Goal: Use online tool/utility: Use online tool/utility

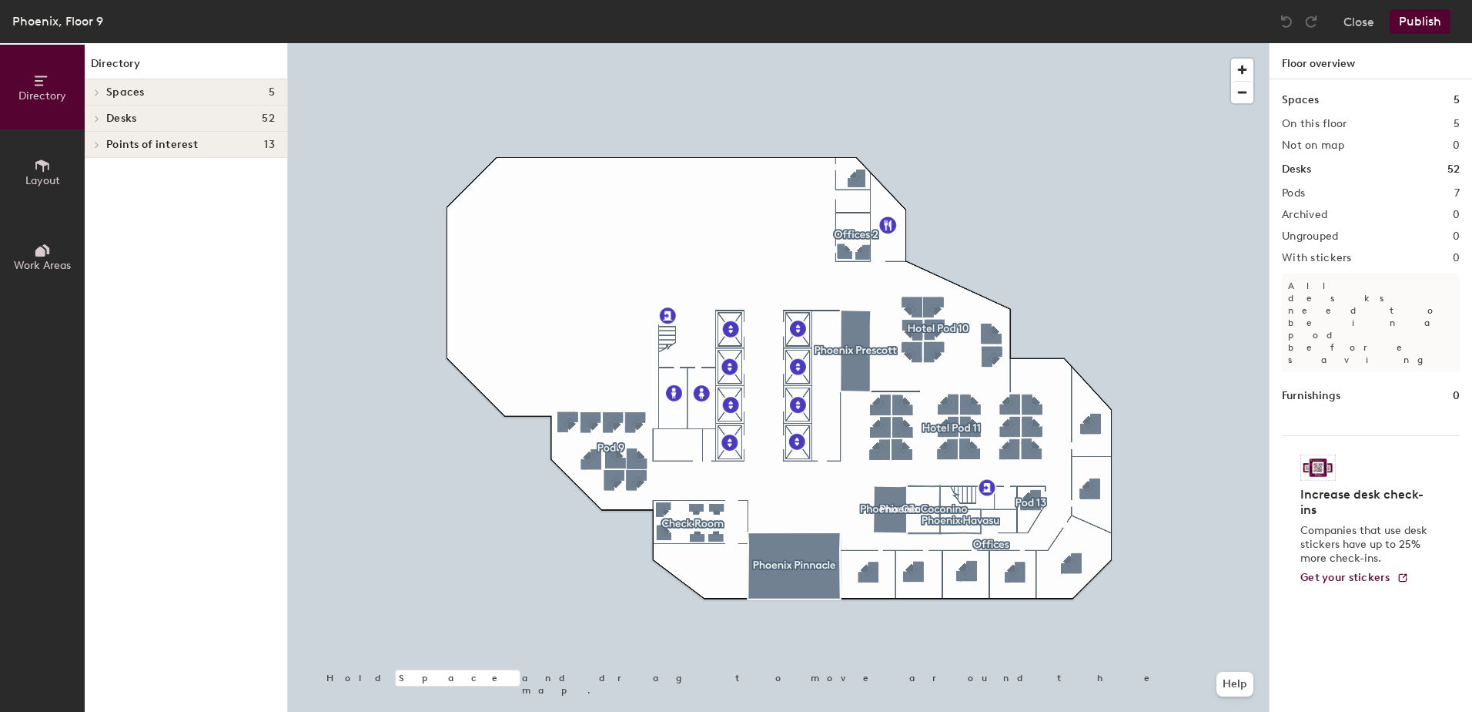
click at [43, 172] on icon at bounding box center [42, 165] width 17 height 17
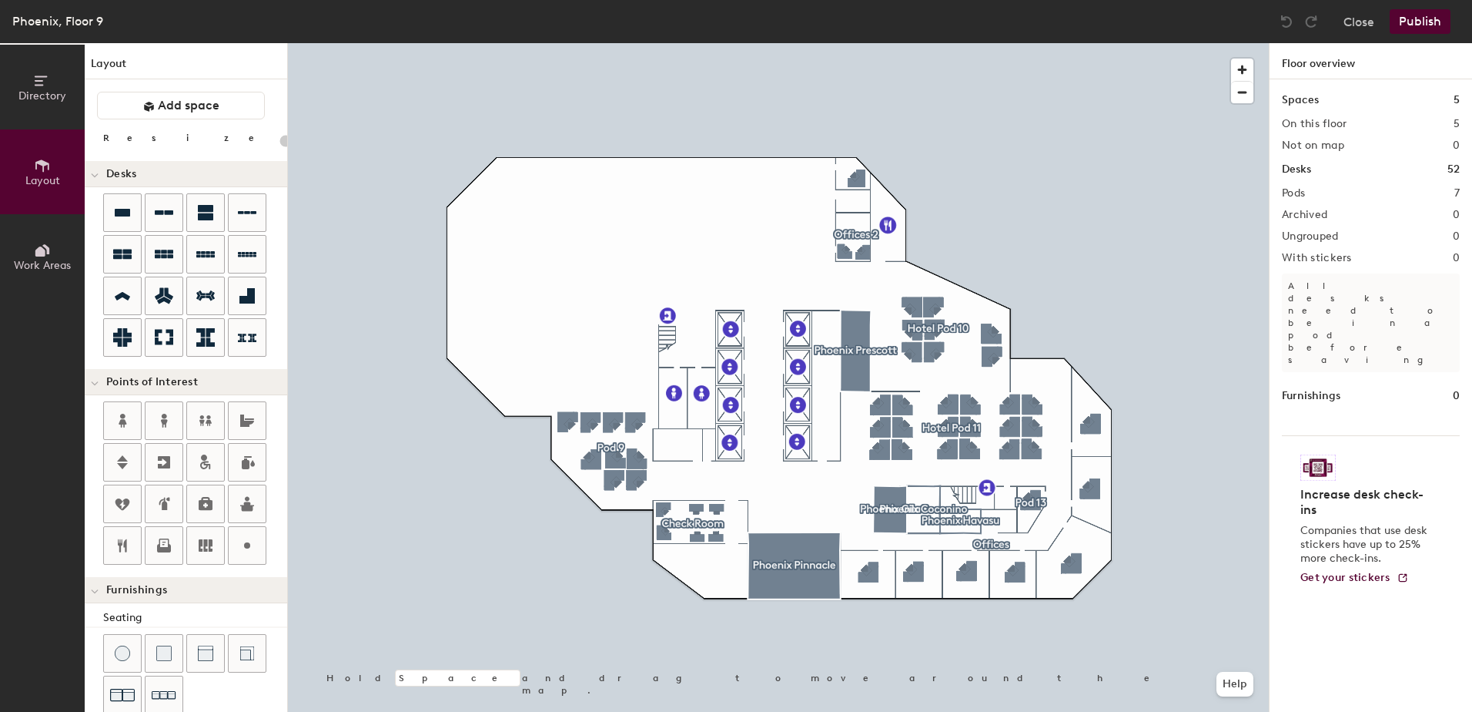
click at [39, 253] on icon at bounding box center [40, 251] width 10 height 10
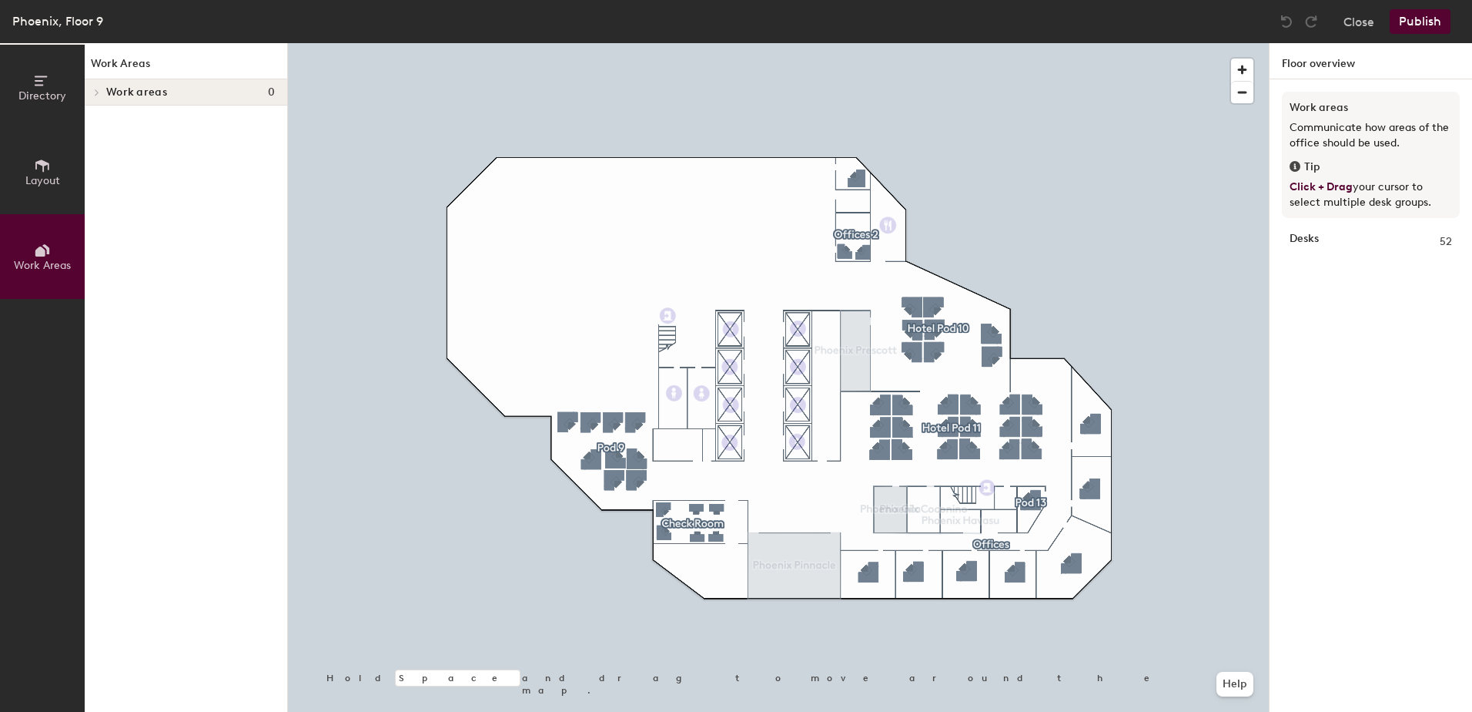
click at [39, 163] on icon at bounding box center [42, 165] width 14 height 12
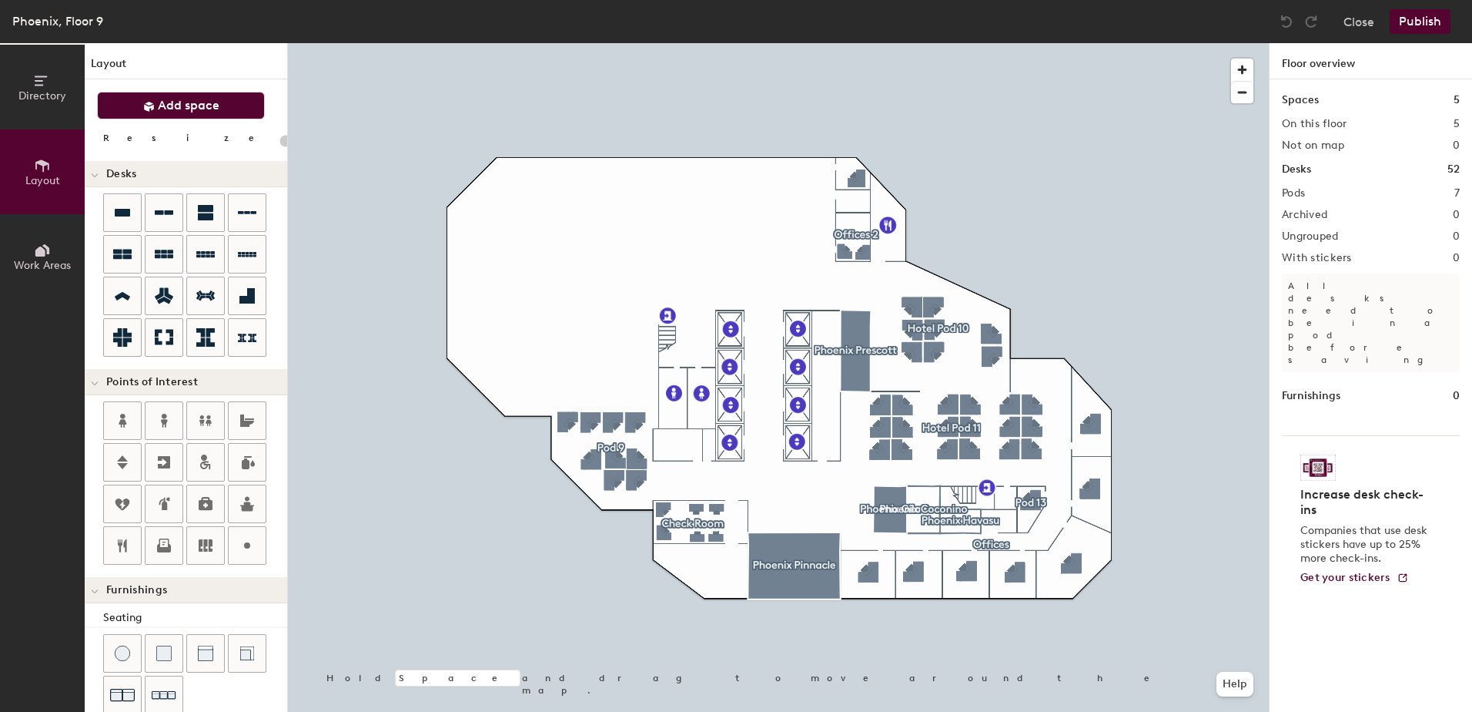
click at [170, 103] on span "Add space" at bounding box center [189, 105] width 62 height 15
click at [94, 170] on span at bounding box center [95, 175] width 8 height 13
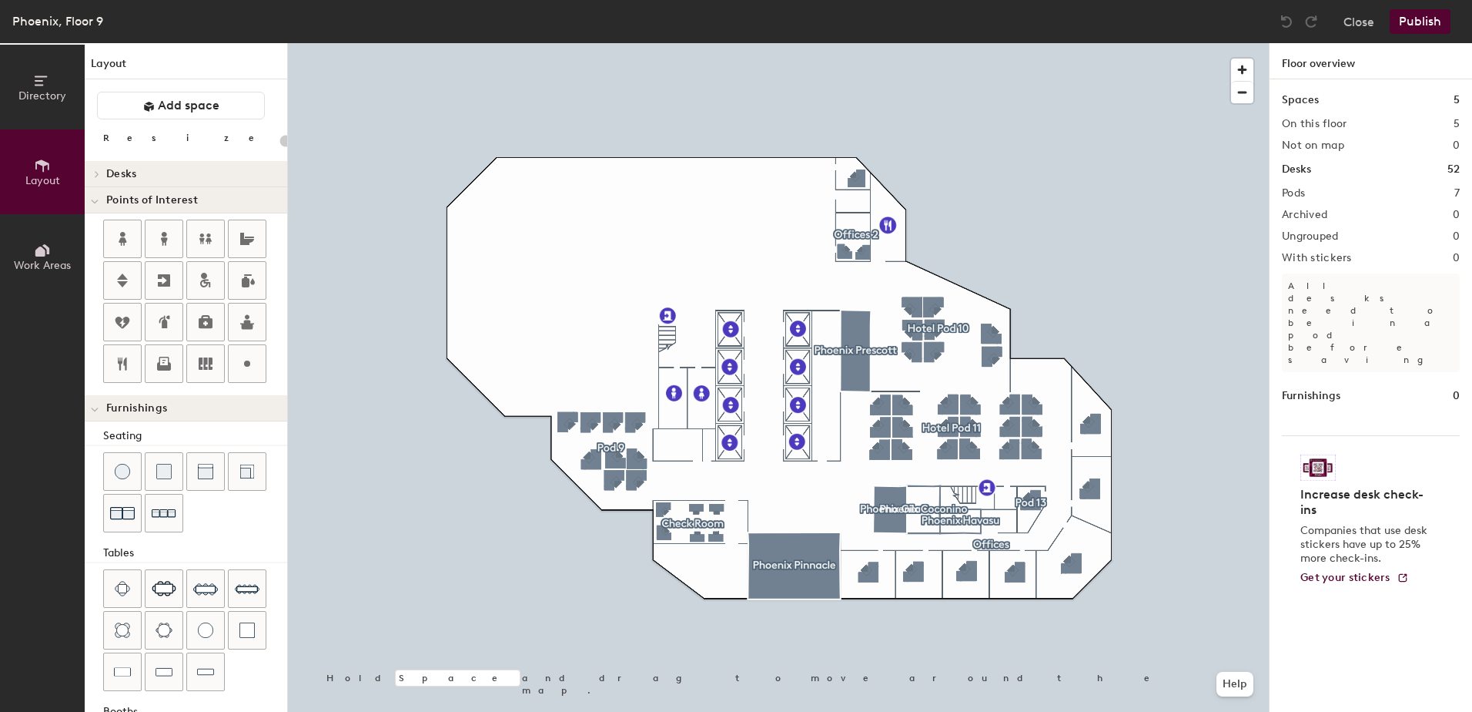
click at [96, 203] on icon at bounding box center [95, 202] width 8 height 6
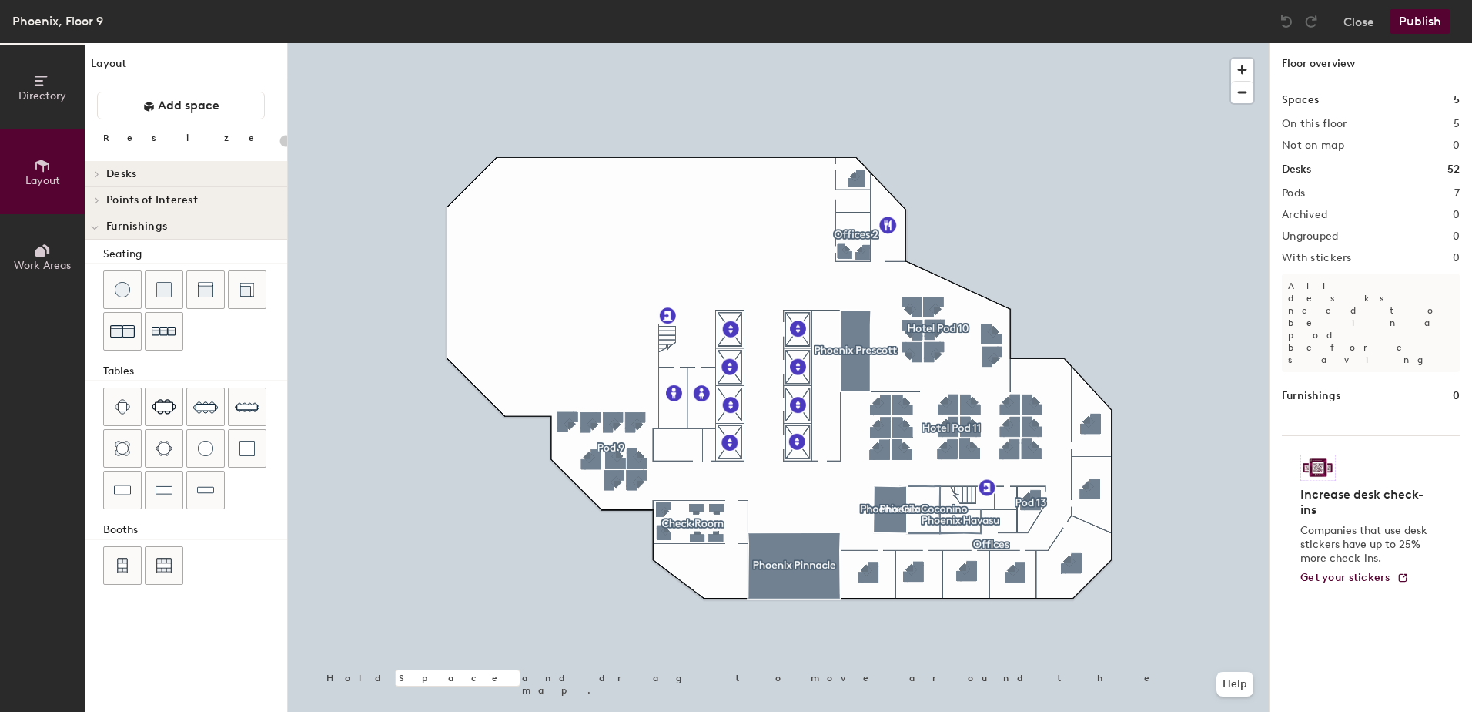
click at [94, 226] on icon at bounding box center [95, 228] width 8 height 6
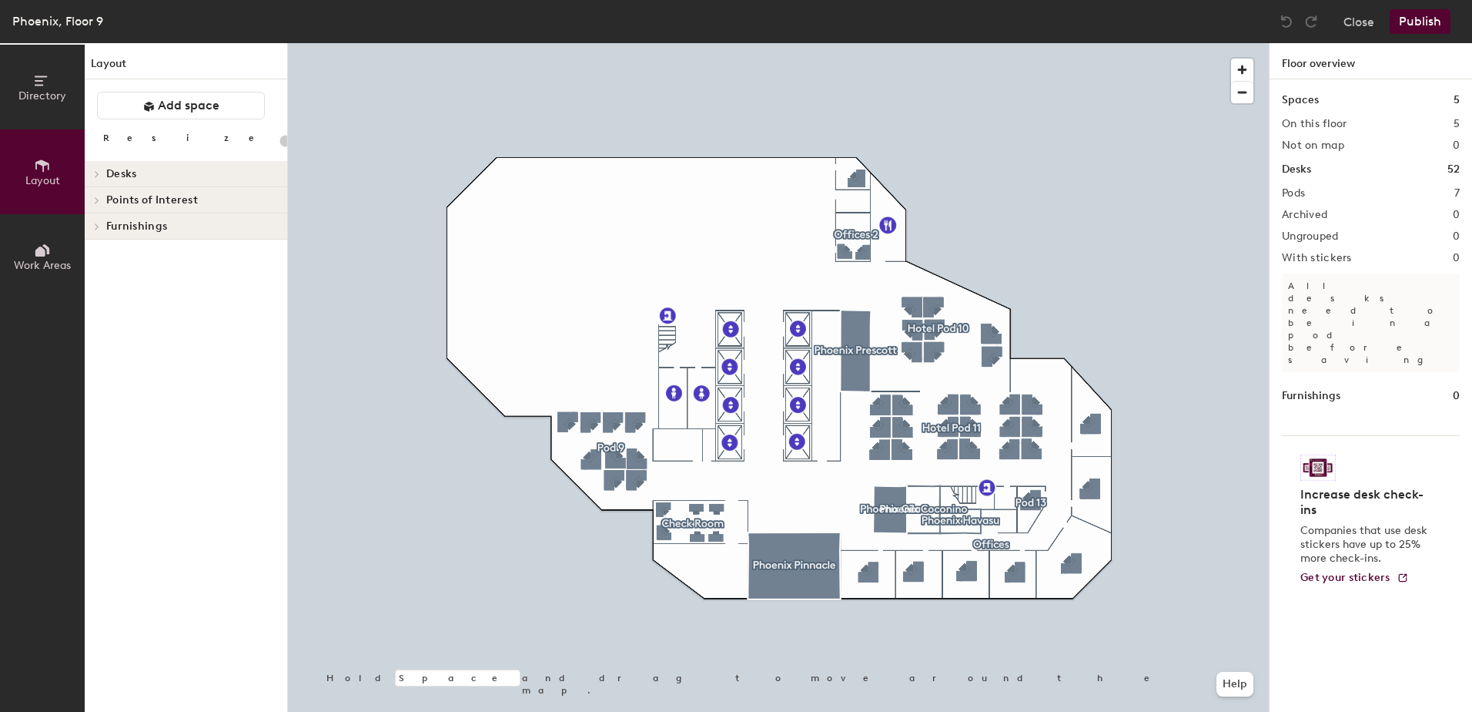
click at [98, 226] on icon at bounding box center [96, 226] width 3 height 6
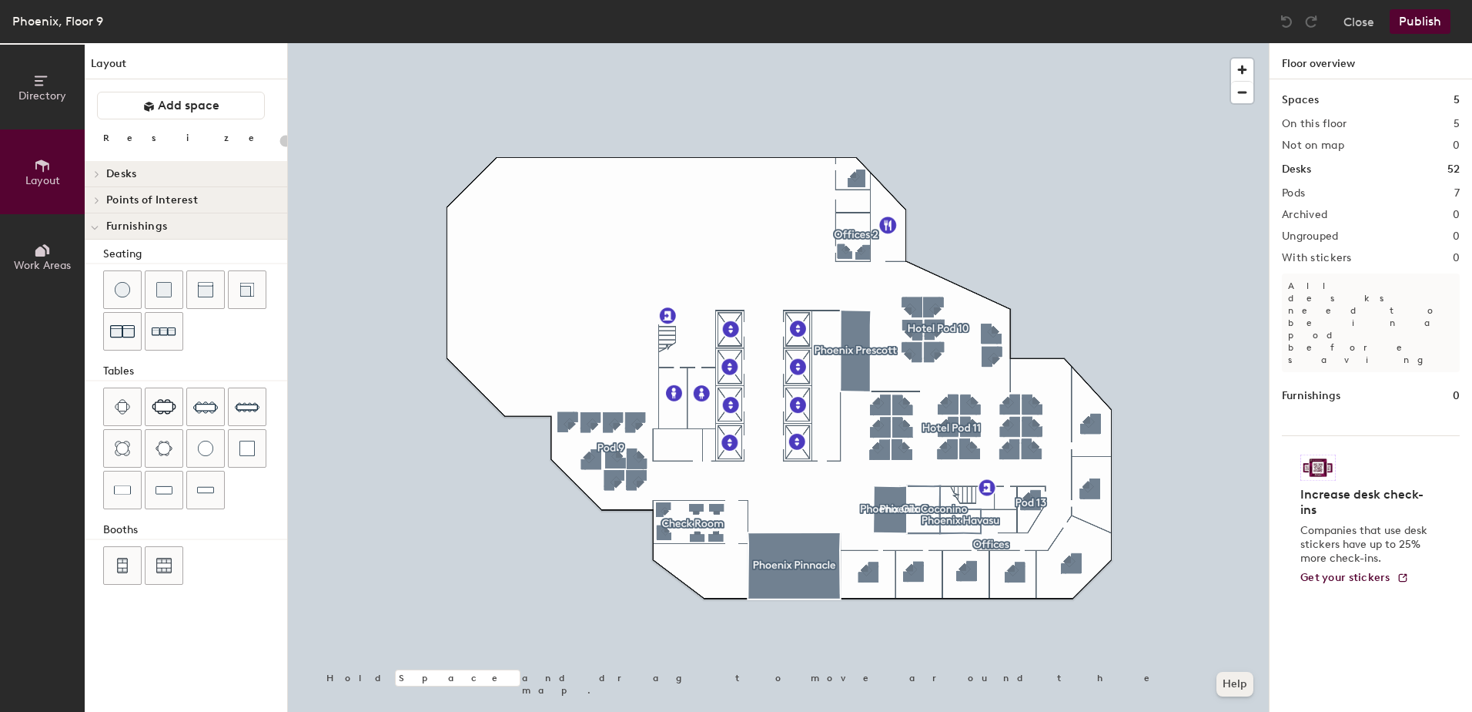
click at [1237, 687] on button "Help" at bounding box center [1235, 683] width 37 height 25
click at [39, 87] on icon at bounding box center [42, 80] width 17 height 17
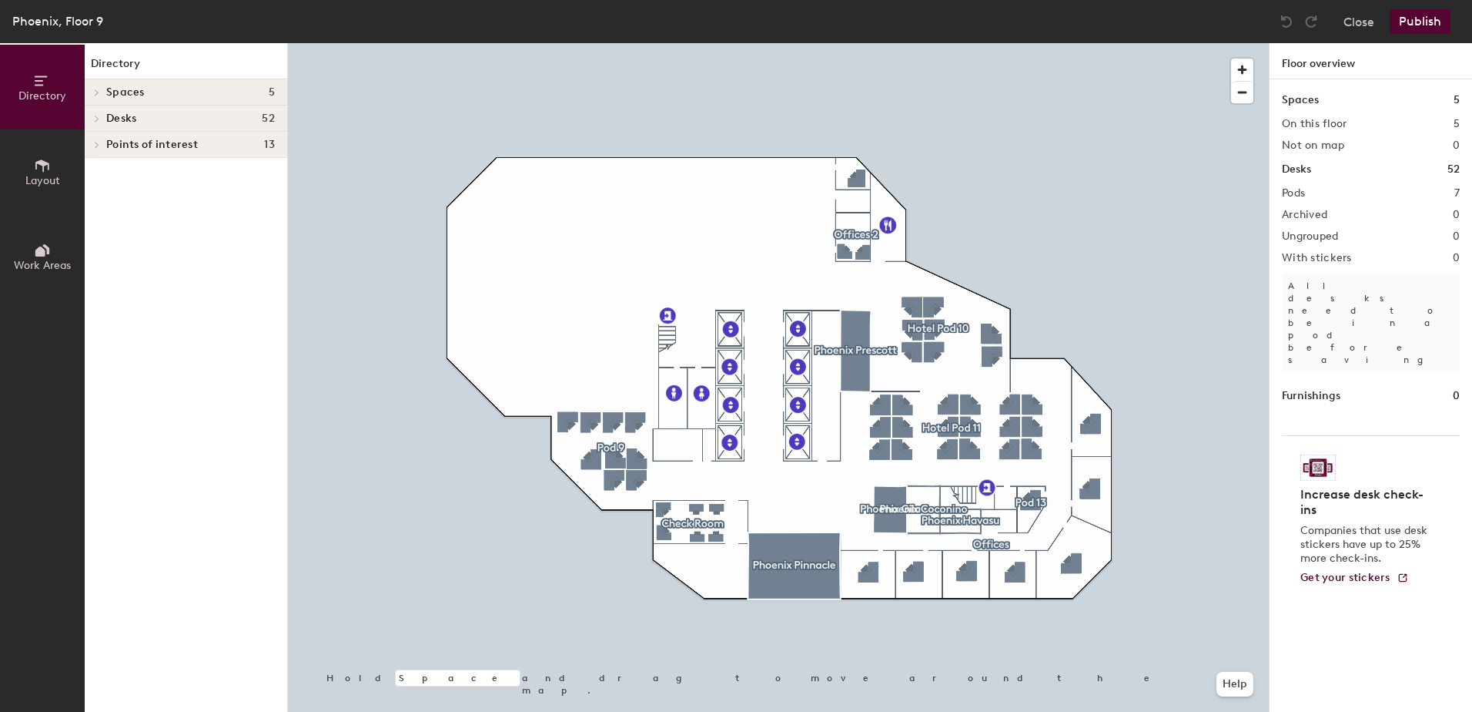
click at [102, 90] on span at bounding box center [95, 93] width 13 height 8
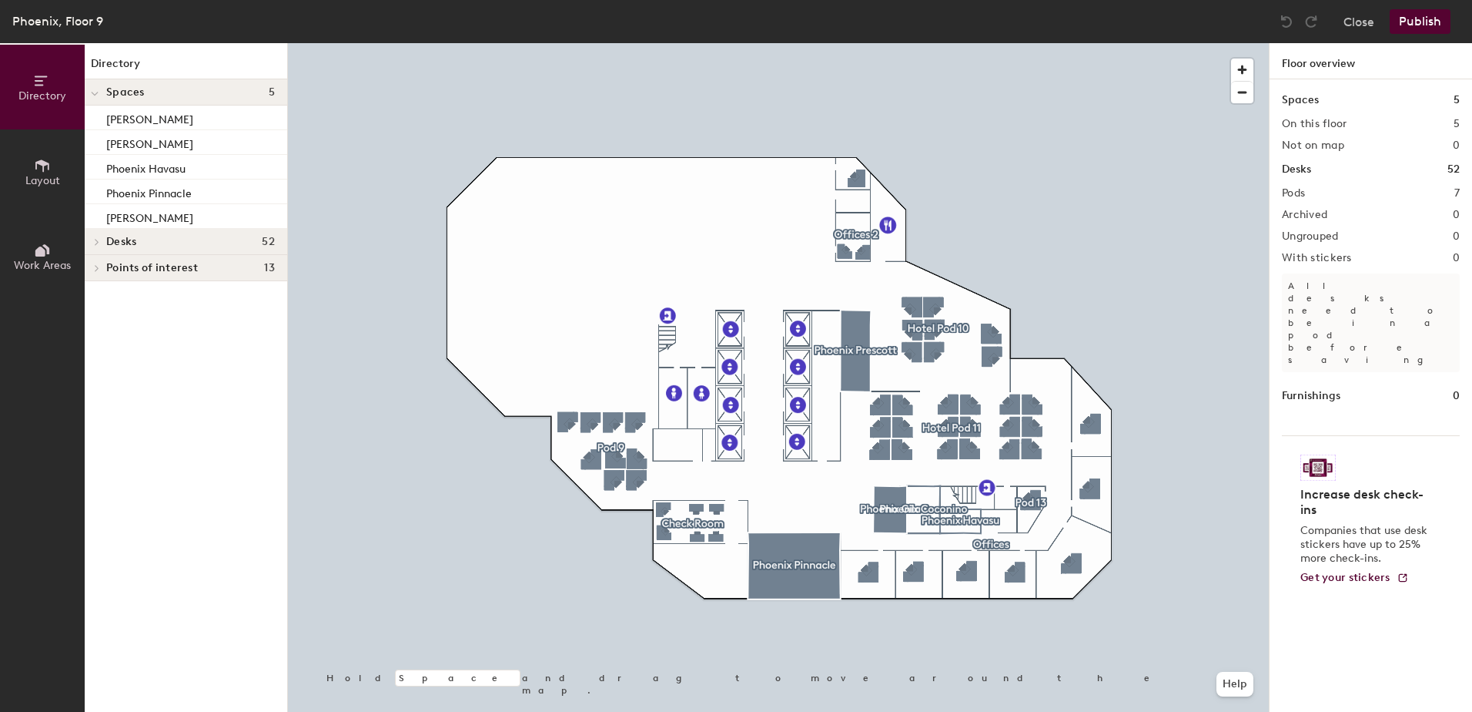
click at [40, 166] on icon at bounding box center [42, 165] width 17 height 17
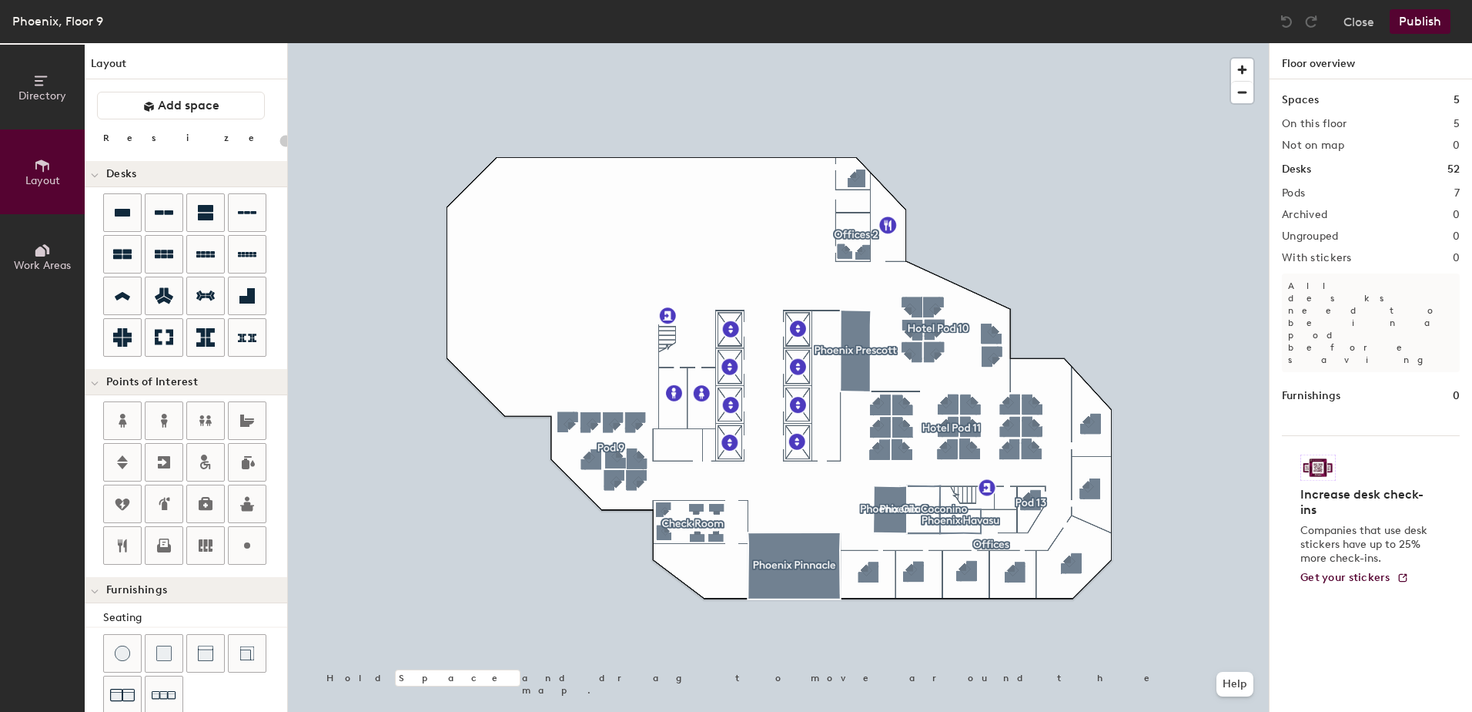
click at [50, 250] on icon at bounding box center [42, 250] width 17 height 17
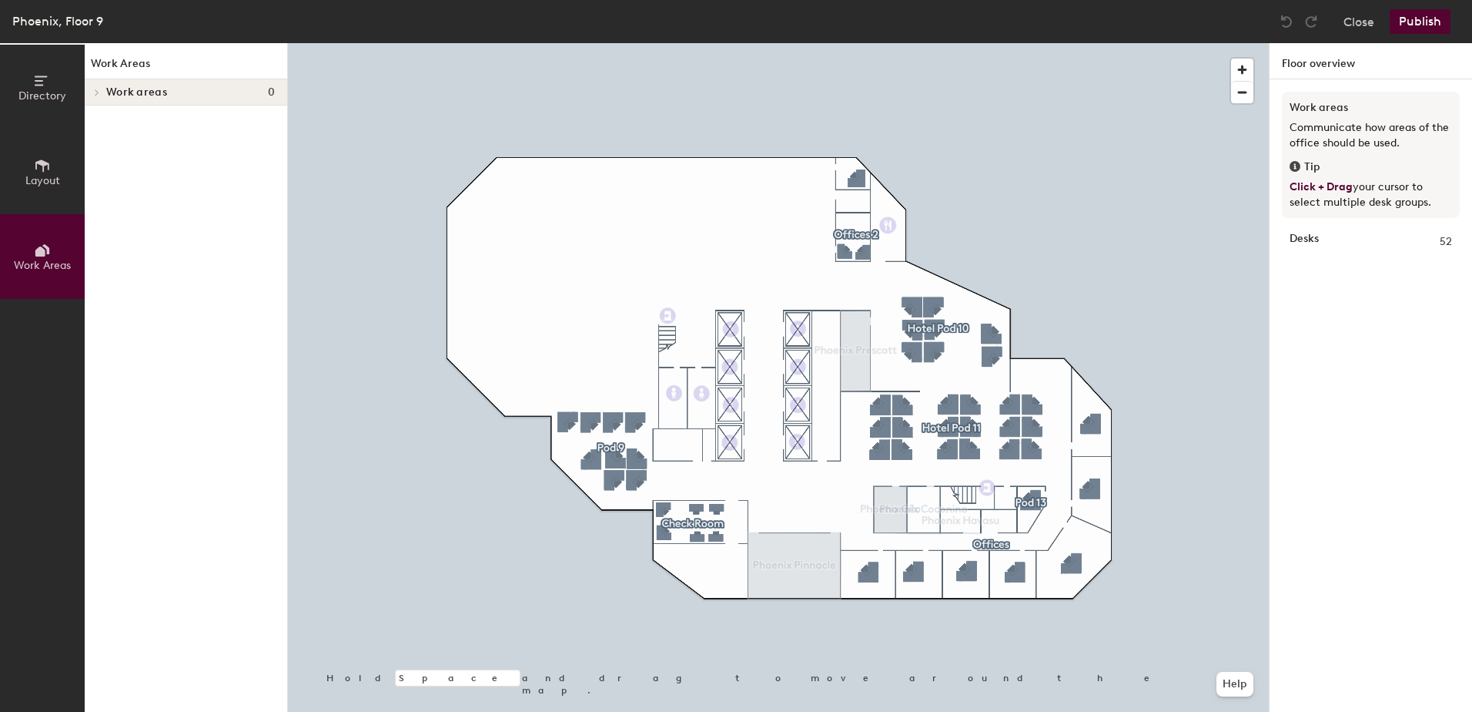
click at [28, 160] on button "Layout" at bounding box center [42, 171] width 85 height 85
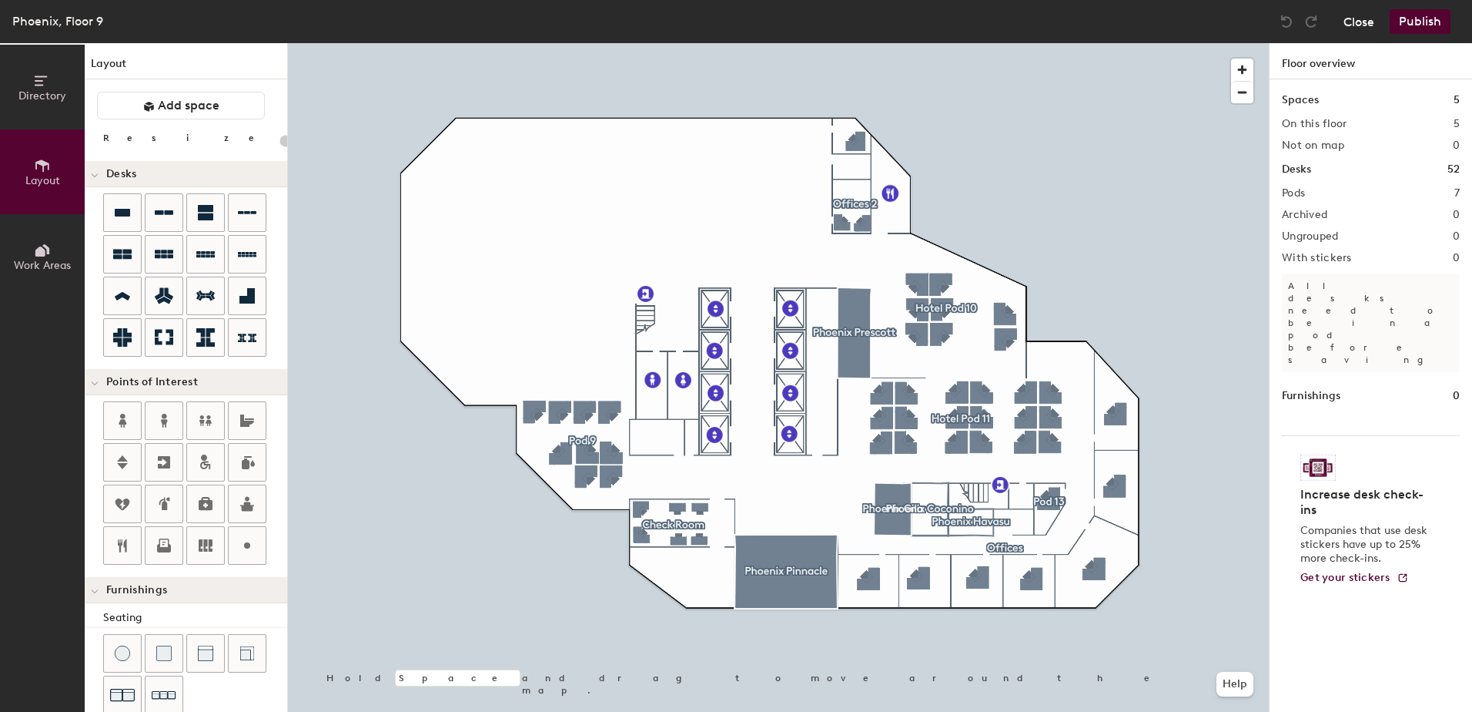
click at [1361, 16] on button "Close" at bounding box center [1359, 21] width 31 height 25
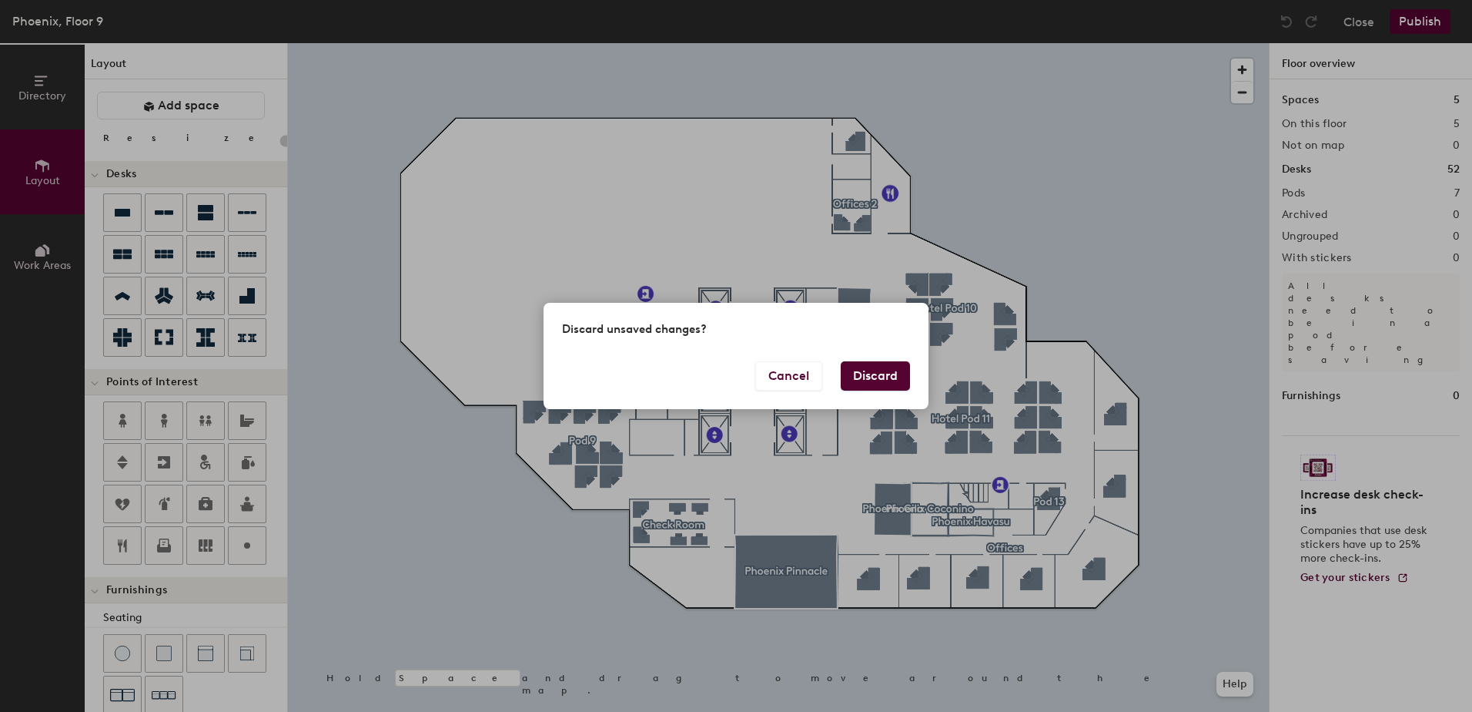
click at [876, 376] on button "Discard" at bounding box center [875, 375] width 69 height 29
type input "20"
